Goal: Task Accomplishment & Management: Use online tool/utility

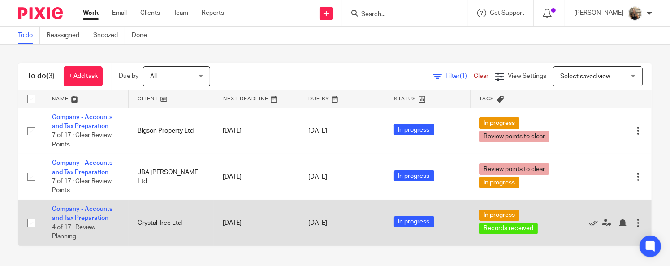
click at [83, 215] on td "Company - Accounts and Tax Preparation 4 of 17 · Review Planning" at bounding box center [86, 223] width 86 height 46
click at [85, 219] on link "Company - Accounts and Tax Preparation" at bounding box center [82, 213] width 61 height 15
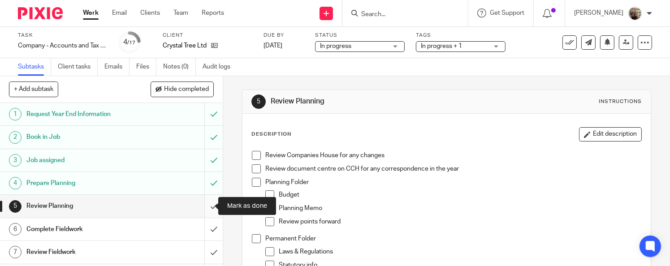
click at [204, 209] on input "submit" at bounding box center [111, 206] width 223 height 22
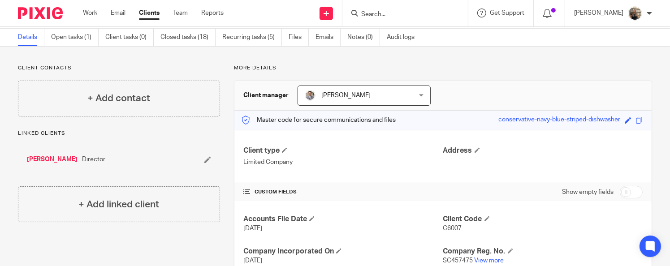
scroll to position [45, 0]
